Goal: Task Accomplishment & Management: Use online tool/utility

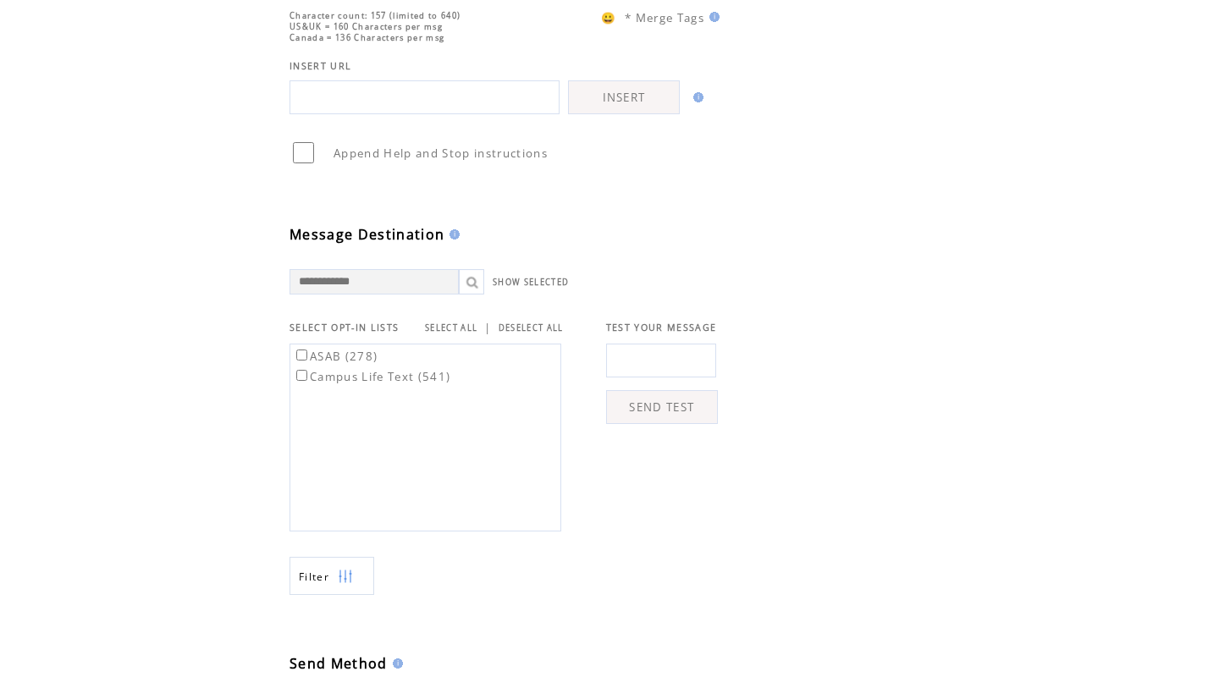
scroll to position [714, 0]
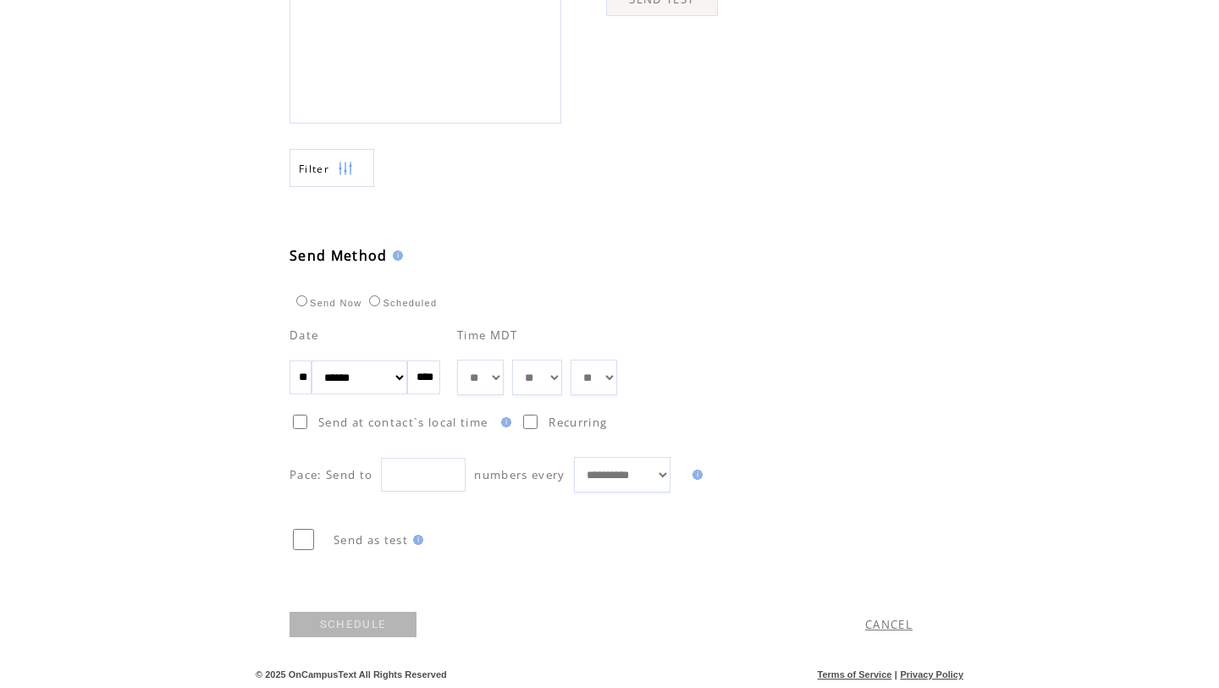
click at [338, 632] on link "SCHEDULE" at bounding box center [353, 624] width 127 height 25
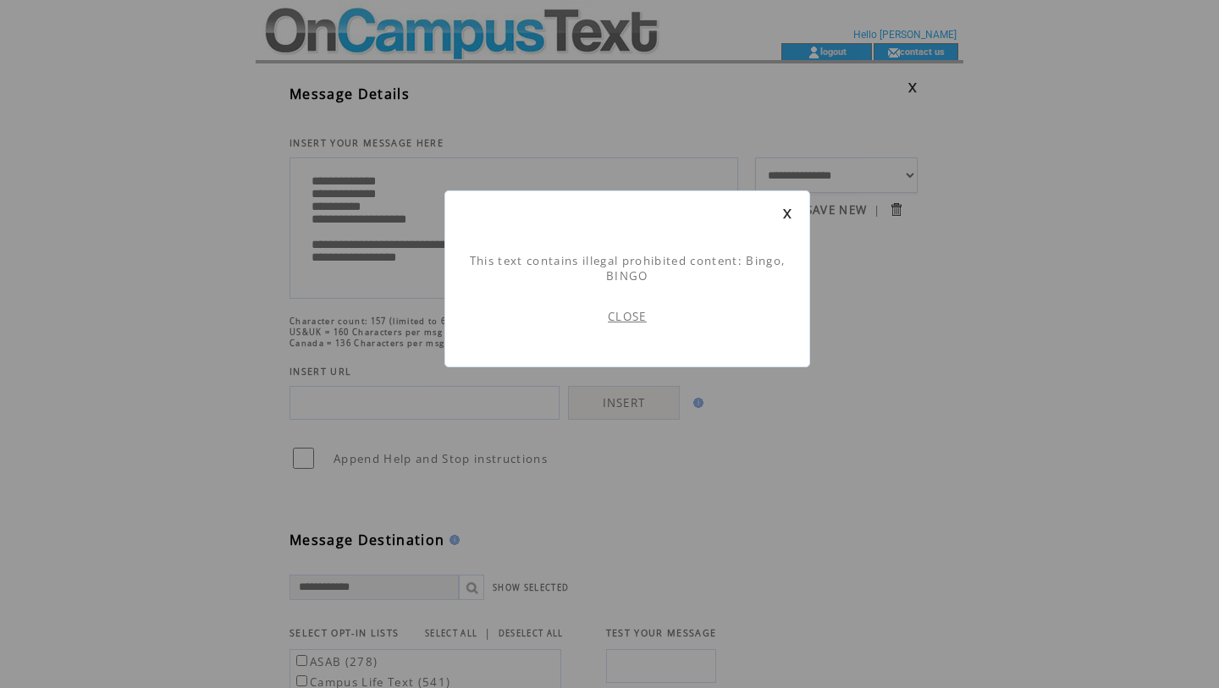
scroll to position [1, 0]
click at [632, 317] on link "CLOSE" at bounding box center [627, 316] width 39 height 15
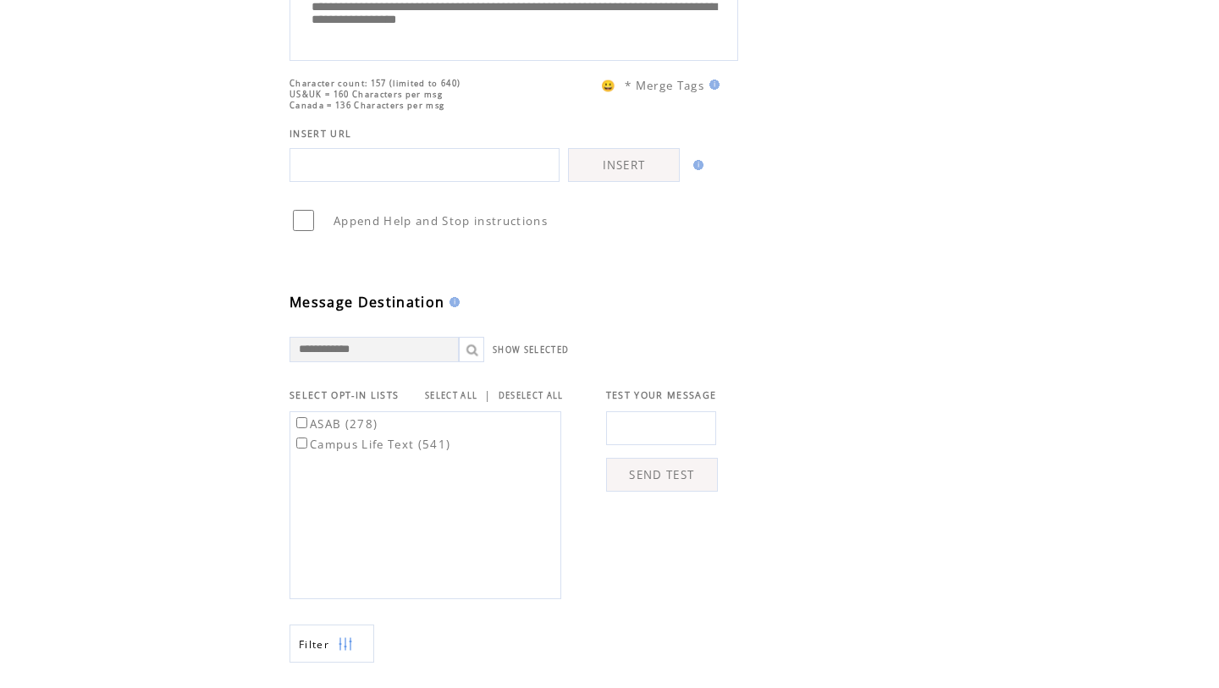
scroll to position [714, 0]
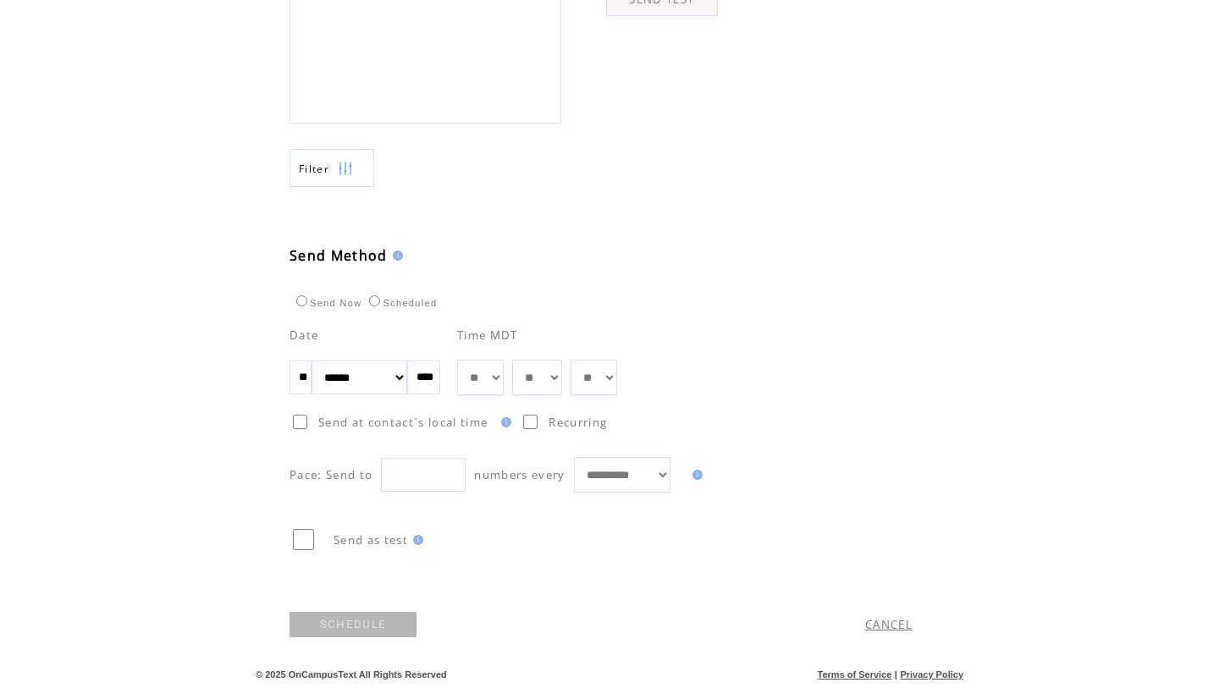
click at [364, 627] on link "SCHEDULE" at bounding box center [353, 624] width 127 height 25
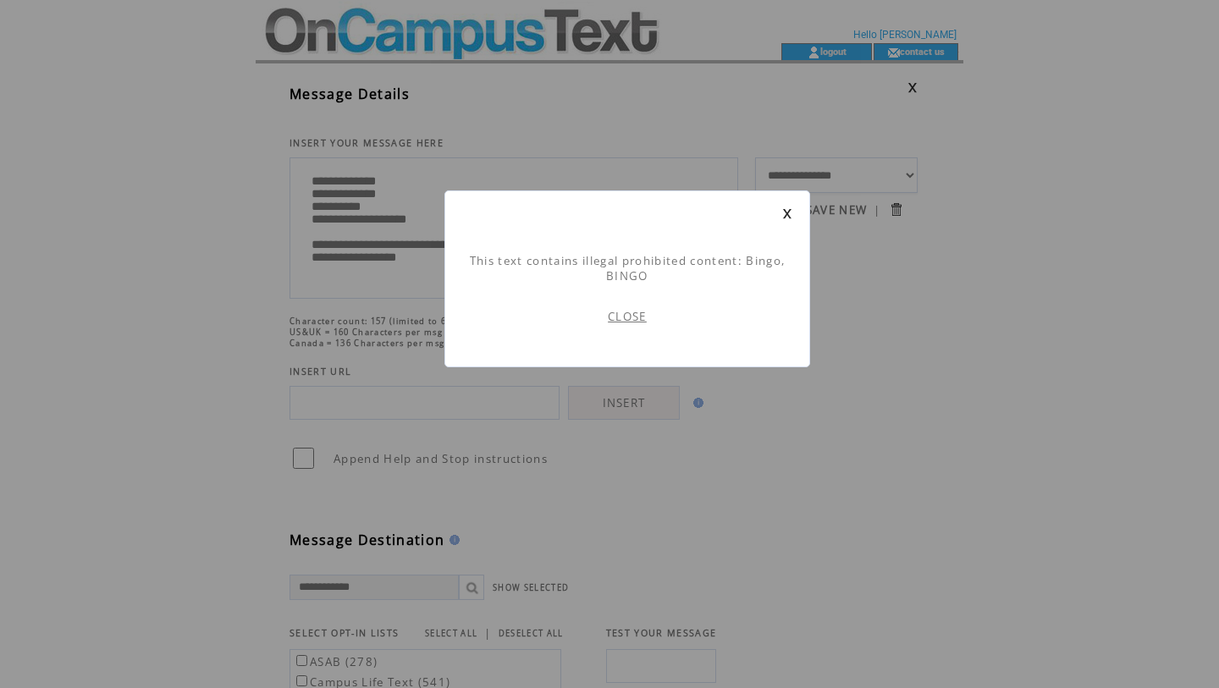
scroll to position [1, 0]
click at [784, 212] on link at bounding box center [787, 213] width 10 height 11
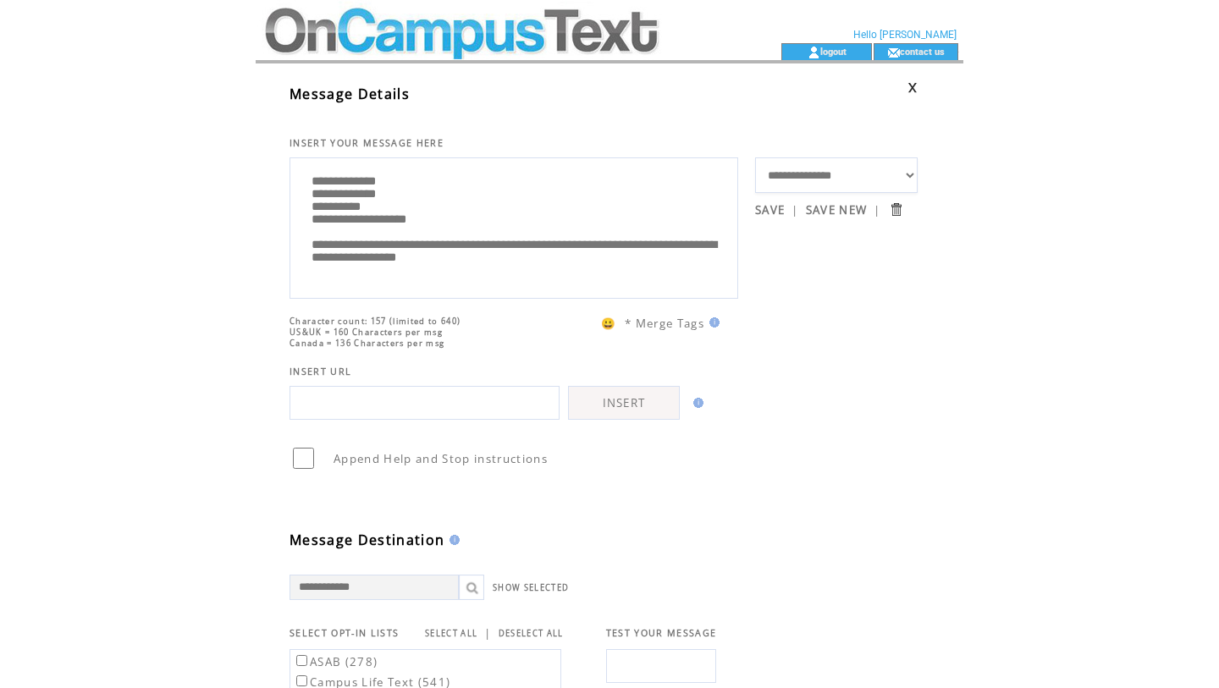
click at [408, 184] on textarea "**********" at bounding box center [514, 226] width 430 height 127
click at [399, 185] on textarea "**********" at bounding box center [514, 226] width 430 height 127
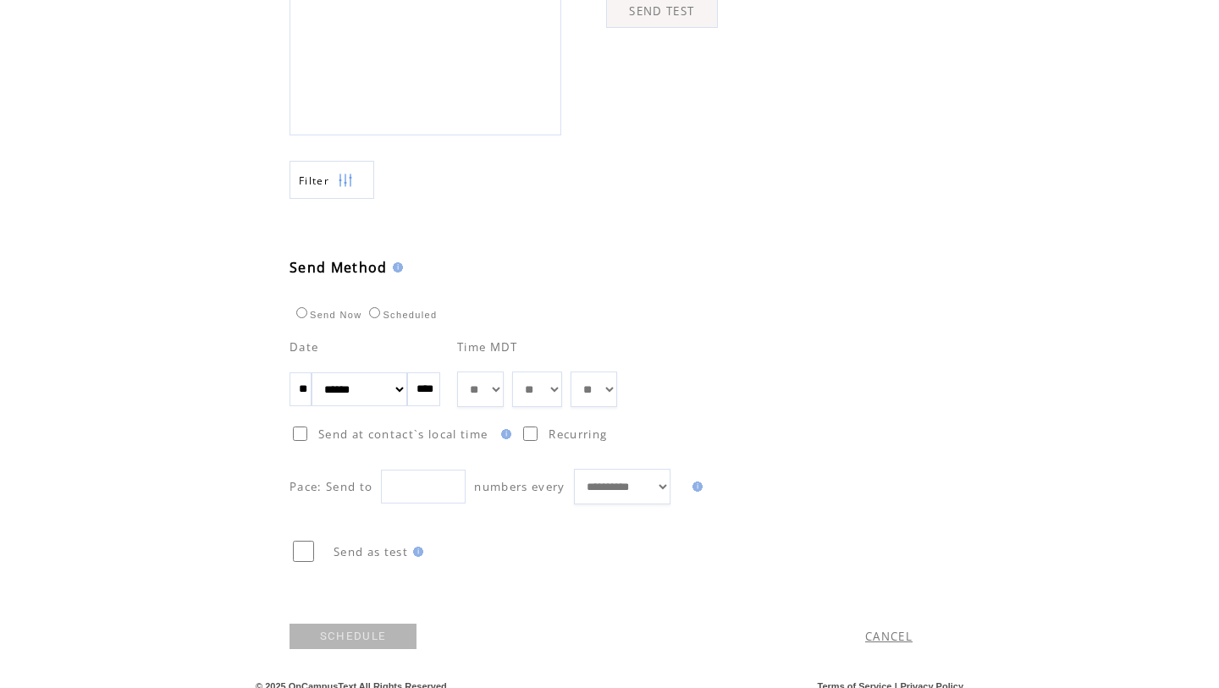
scroll to position [714, 0]
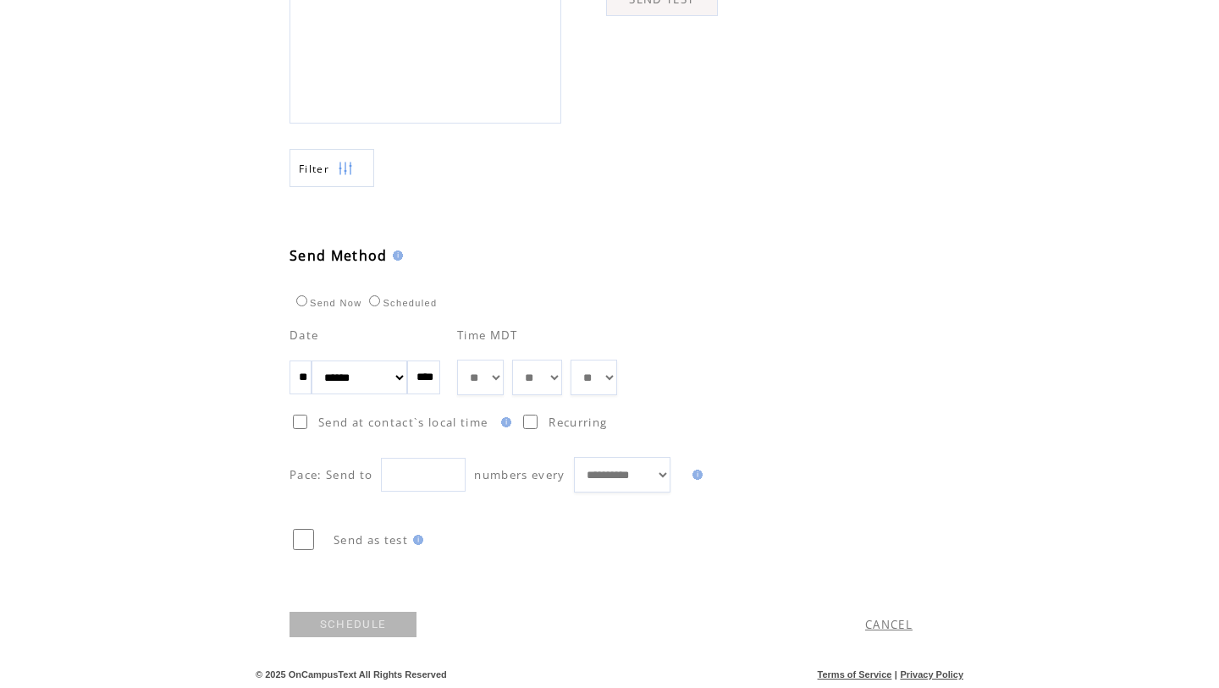
type textarea "**********"
click at [376, 623] on link "SCHEDULE" at bounding box center [353, 624] width 127 height 25
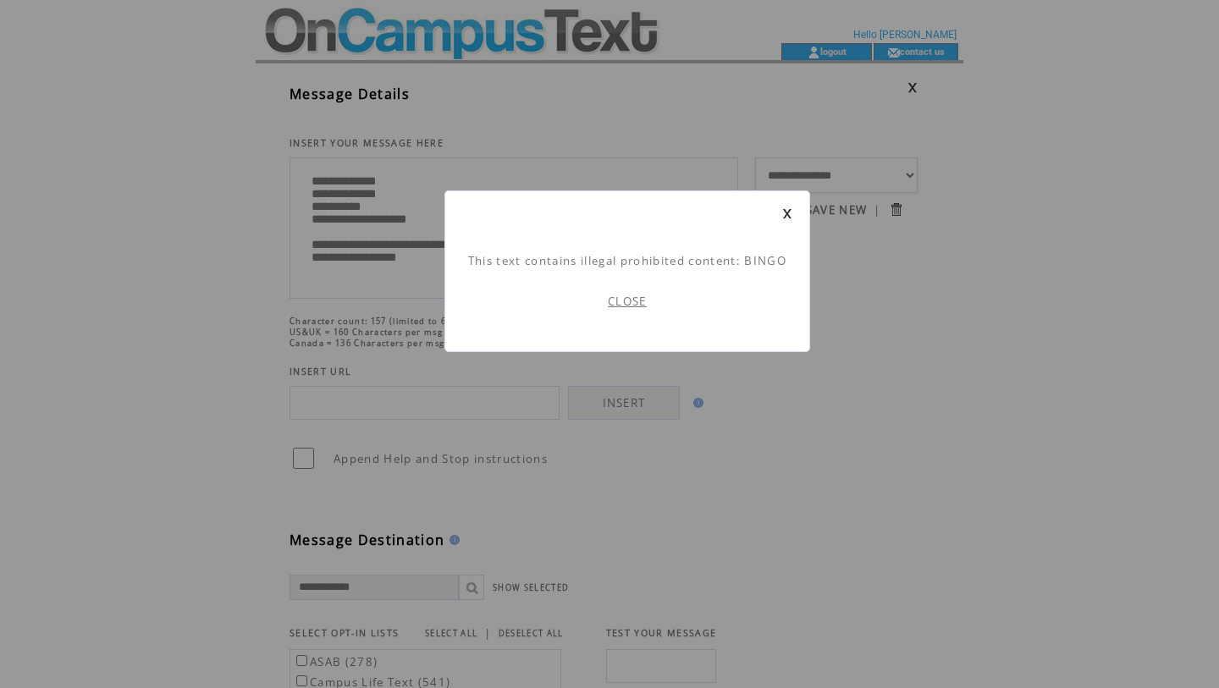
scroll to position [1, 0]
click at [635, 314] on td "CLOSE" at bounding box center [627, 301] width 330 height 66
click at [628, 304] on link "CLOSE" at bounding box center [627, 301] width 39 height 15
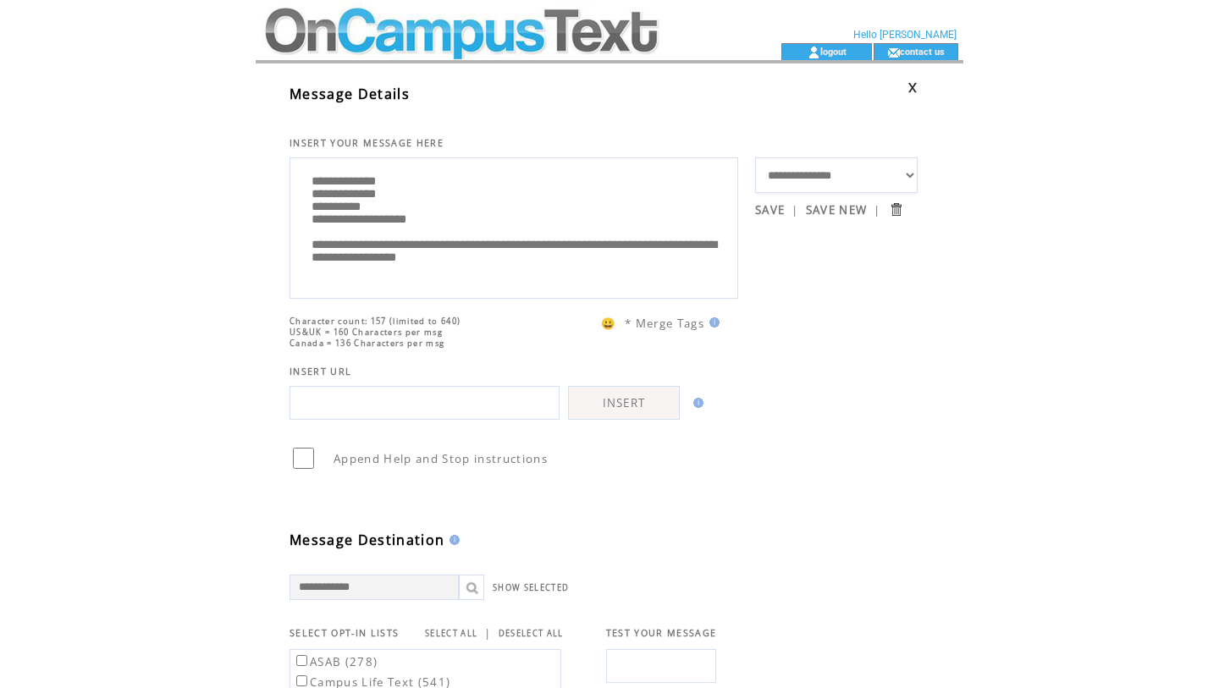
click at [500, 273] on textarea "**********" at bounding box center [514, 226] width 430 height 127
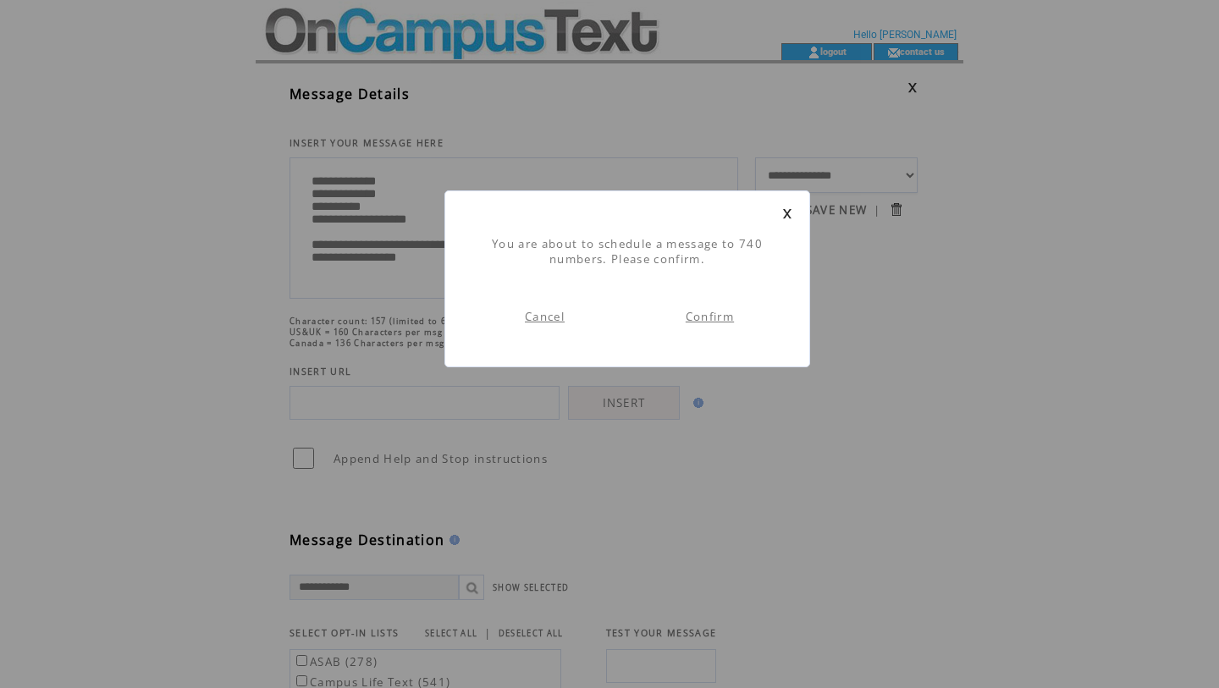
scroll to position [1, 0]
click at [719, 318] on link "Confirm" at bounding box center [710, 316] width 48 height 15
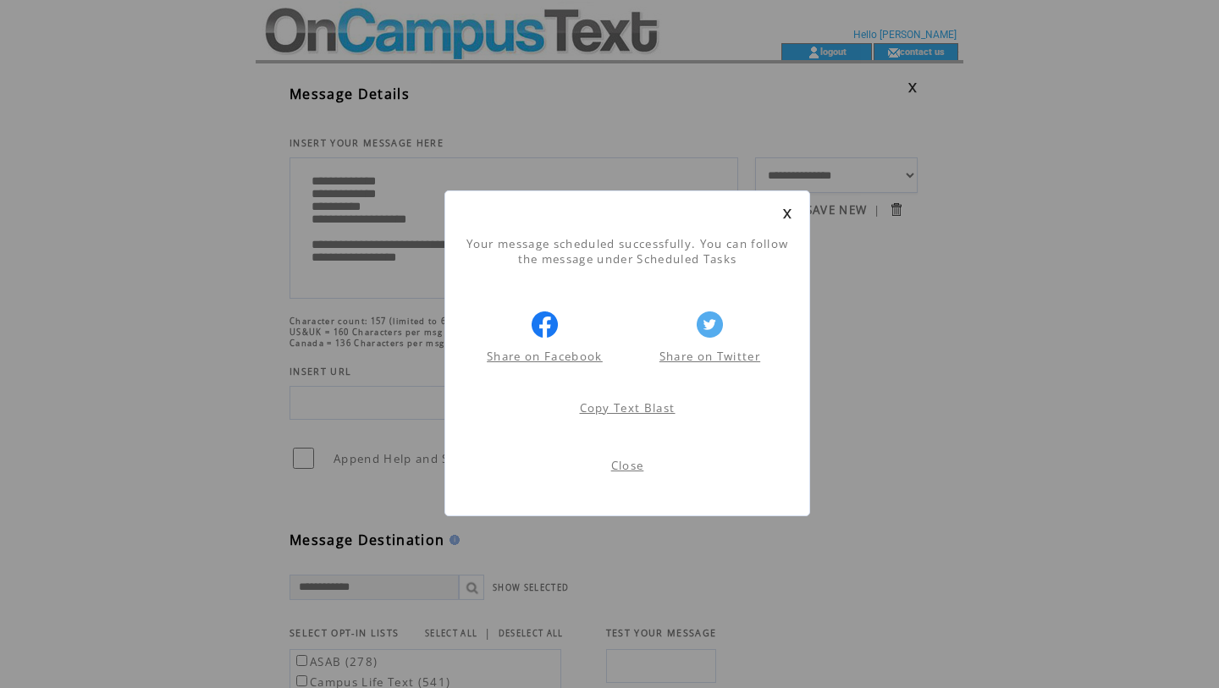
scroll to position [1, 0]
click at [626, 469] on link "Close" at bounding box center [627, 465] width 33 height 15
